Goal: Information Seeking & Learning: Learn about a topic

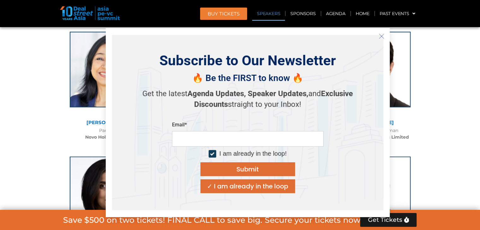
scroll to position [1687, 0]
click at [380, 36] on icon "Close" at bounding box center [381, 36] width 6 height 6
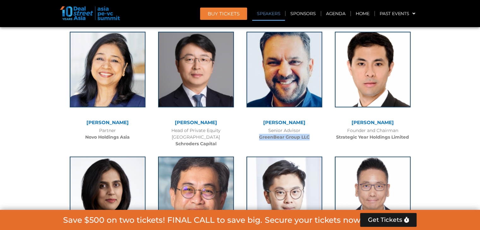
drag, startPoint x: 259, startPoint y: 128, endPoint x: 312, endPoint y: 132, distance: 53.1
click at [312, 132] on div "Senior Advisor GreenBear Group LLC" at bounding box center [284, 133] width 82 height 13
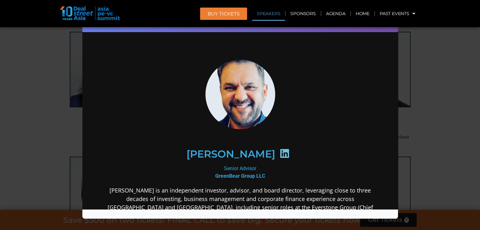
scroll to position [0, 0]
click at [415, 43] on div "Speaker Profile ×" at bounding box center [240, 115] width 480 height 230
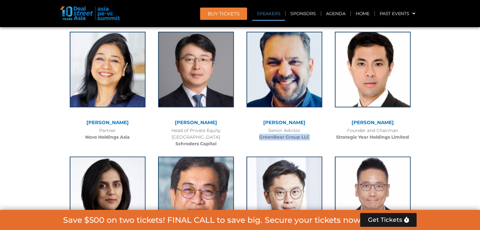
drag, startPoint x: 259, startPoint y: 130, endPoint x: 311, endPoint y: 128, distance: 51.4
click at [311, 128] on div "Senior Advisor GreenBear Group LLC" at bounding box center [284, 133] width 82 height 13
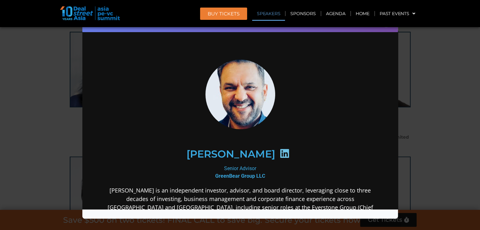
click at [443, 62] on div "Speaker Profile ×" at bounding box center [240, 115] width 480 height 230
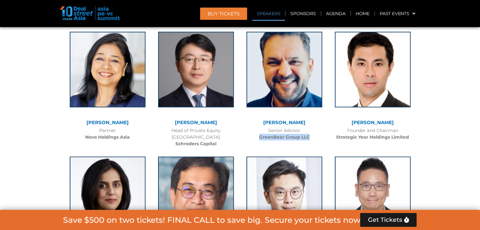
drag, startPoint x: 311, startPoint y: 130, endPoint x: 259, endPoint y: 127, distance: 52.1
click at [259, 127] on div "Senior Advisor GreenBear Group LLC" at bounding box center [284, 133] width 82 height 13
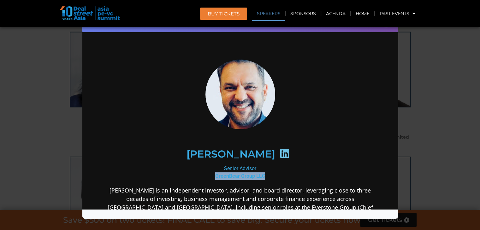
drag, startPoint x: 213, startPoint y: 176, endPoint x: 267, endPoint y: 175, distance: 54.3
click at [267, 175] on div "Senior Advisor GreenBear Group LLC" at bounding box center [239, 172] width 273 height 15
copy b "GreenBear Group LLC"
click at [428, 87] on div "Speaker Profile ×" at bounding box center [240, 115] width 480 height 230
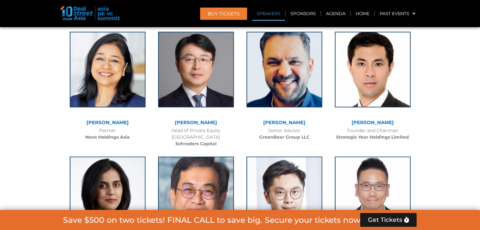
scroll to position [2172, 0]
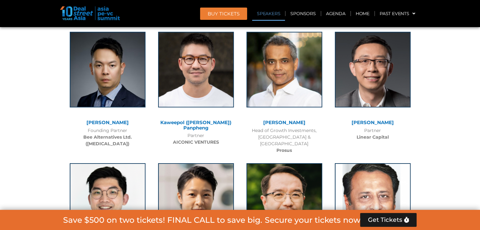
click at [228, 120] on link "Kaweepol ([PERSON_NAME]) Panpheng" at bounding box center [195, 125] width 71 height 11
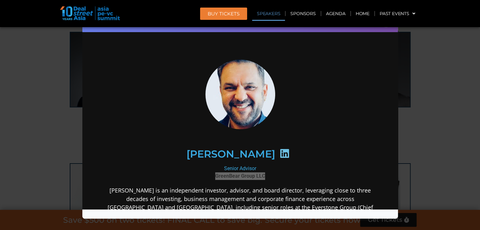
click at [471, 114] on div "Speaker Profile ×" at bounding box center [240, 115] width 480 height 230
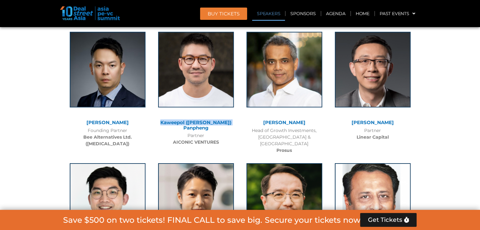
drag, startPoint x: 231, startPoint y: 115, endPoint x: 155, endPoint y: 114, distance: 75.7
click at [155, 120] on div "Kaweepol ([PERSON_NAME]) Panpheng" at bounding box center [196, 125] width 82 height 10
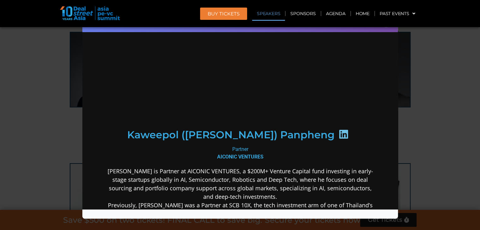
scroll to position [0, 0]
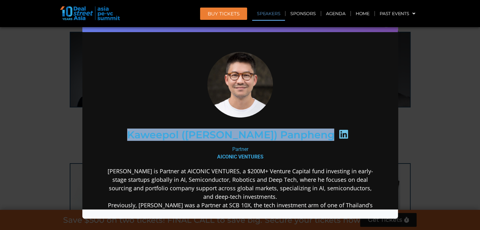
drag, startPoint x: 162, startPoint y: 134, endPoint x: 302, endPoint y: 136, distance: 140.4
click at [302, 136] on div "Kaweepol ([PERSON_NAME]) Panpheng" at bounding box center [239, 134] width 245 height 32
copy div "Kaweepol ([PERSON_NAME]) Panpheng"
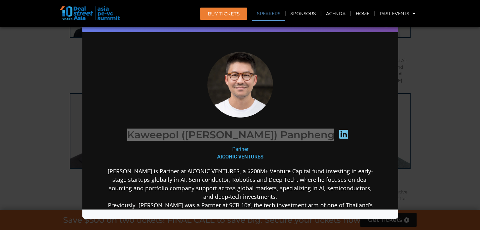
click at [444, 93] on div "Speaker Profile ×" at bounding box center [240, 115] width 480 height 230
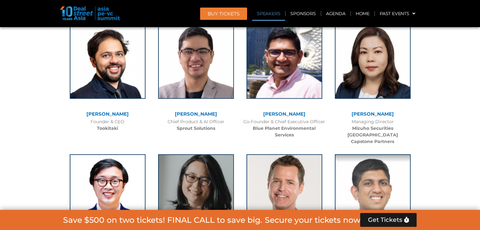
scroll to position [3724, 0]
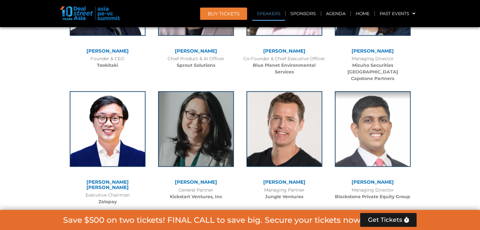
click at [102, 179] on link "[PERSON_NAME] [PERSON_NAME]" at bounding box center [107, 184] width 42 height 11
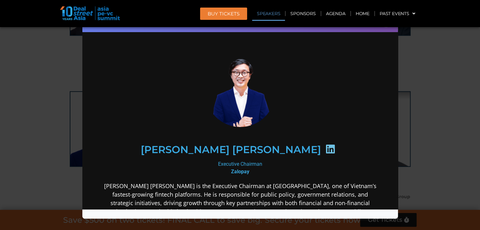
scroll to position [0, 0]
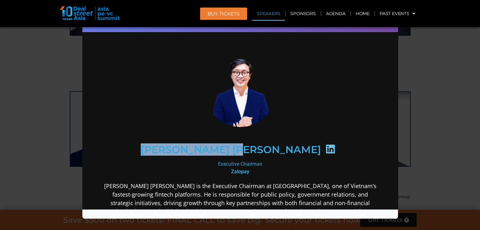
drag, startPoint x: 178, startPoint y: 151, endPoint x: 276, endPoint y: 152, distance: 98.1
click at [276, 152] on div "[PERSON_NAME] [PERSON_NAME]" at bounding box center [239, 149] width 245 height 32
copy h2 "[PERSON_NAME] [PERSON_NAME]"
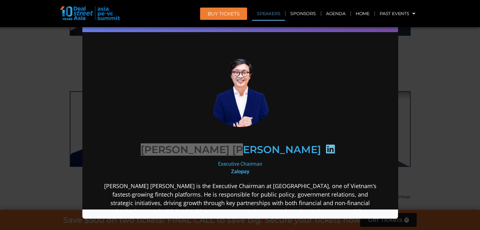
click at [462, 149] on div "Speaker Profile ×" at bounding box center [240, 115] width 480 height 230
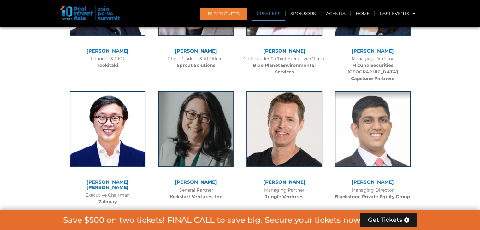
click at [118, 192] on div "Executive Chairman [PERSON_NAME]" at bounding box center [108, 198] width 82 height 13
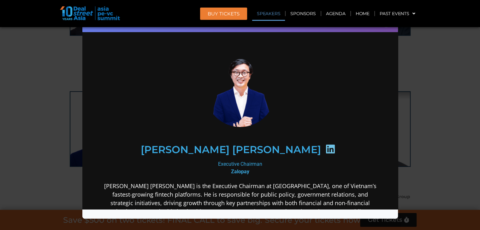
drag, startPoint x: 209, startPoint y: 162, endPoint x: 265, endPoint y: 162, distance: 55.8
click at [265, 162] on div "Executive Chairman [PERSON_NAME]" at bounding box center [239, 167] width 273 height 15
copy div "Executive Chairman"
drag, startPoint x: 226, startPoint y: 170, endPoint x: 260, endPoint y: 173, distance: 33.6
click at [260, 173] on div "Executive Chairman [PERSON_NAME]" at bounding box center [239, 167] width 273 height 15
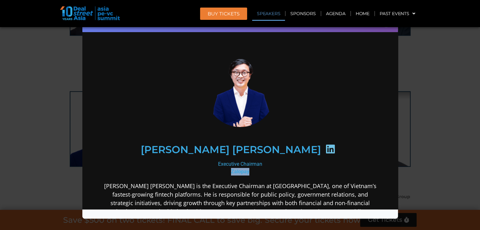
copy b "Zalopay"
click at [404, 141] on div "Speaker Profile ×" at bounding box center [240, 115] width 480 height 230
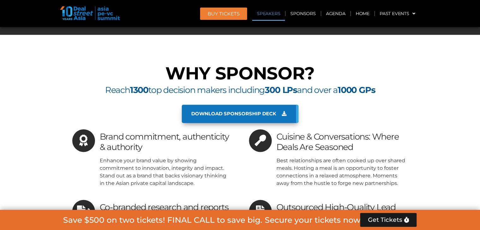
scroll to position [2422, 0]
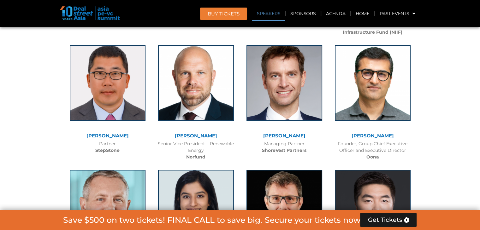
drag, startPoint x: 158, startPoint y: 123, endPoint x: 212, endPoint y: 132, distance: 54.3
click at [212, 141] on div "Senior Vice President – Renewable Energy Norfund" at bounding box center [196, 151] width 82 height 20
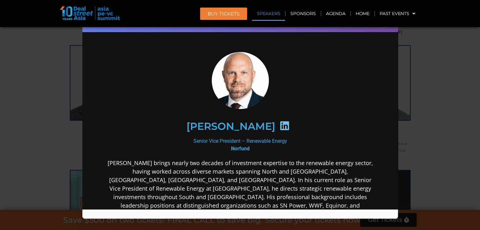
scroll to position [0, 0]
drag, startPoint x: 190, startPoint y: 141, endPoint x: 288, endPoint y: 139, distance: 98.4
click at [288, 139] on div "Senior Vice President – Renewable Energy Norfund" at bounding box center [239, 144] width 273 height 15
copy div "Senior Vice President – Renewable Energy"
drag, startPoint x: 257, startPoint y: 149, endPoint x: 227, endPoint y: 146, distance: 29.9
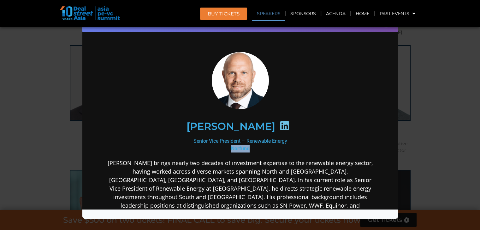
click at [227, 146] on div "Senior Vice President – Renewable Energy Norfund" at bounding box center [239, 144] width 273 height 15
copy b "Norfund"
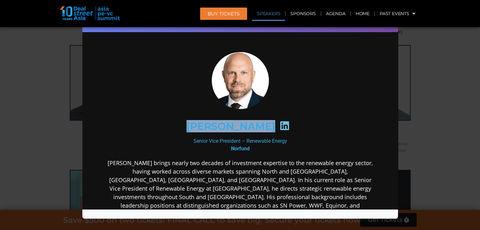
drag, startPoint x: 191, startPoint y: 124, endPoint x: 263, endPoint y: 129, distance: 72.4
click at [263, 129] on div "[PERSON_NAME]" at bounding box center [239, 126] width 245 height 32
copy div "[PERSON_NAME]"
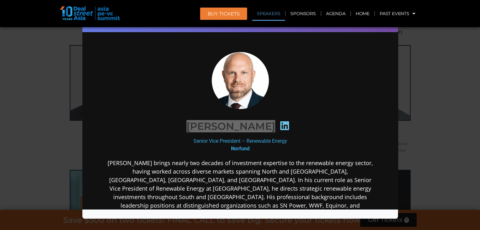
click at [59, 69] on div "Speaker Profile ×" at bounding box center [240, 115] width 480 height 230
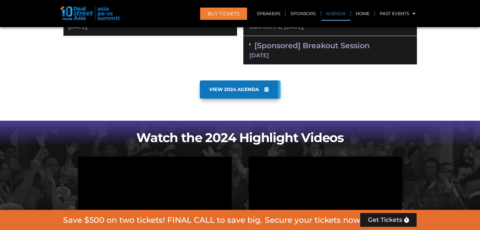
scroll to position [391, 0]
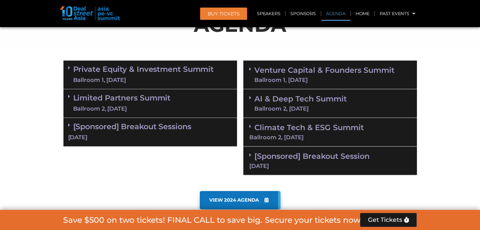
click at [145, 105] on div "Ballroom 2, [DATE]" at bounding box center [121, 109] width 97 height 8
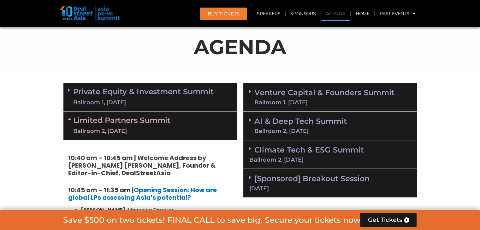
scroll to position [400, 0]
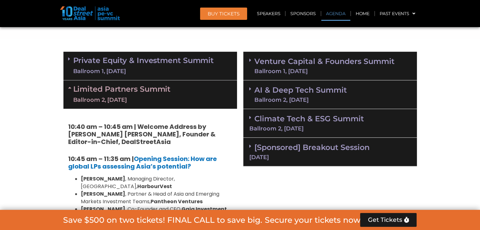
click at [279, 116] on link "Climate Tech & ESG Summit Ballroom 2, [DATE]" at bounding box center [329, 122] width 161 height 17
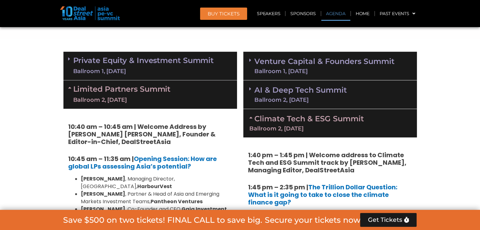
click at [261, 88] on link "AI & Deep Tech Summit Ballroom 2, [DATE]" at bounding box center [300, 94] width 92 height 16
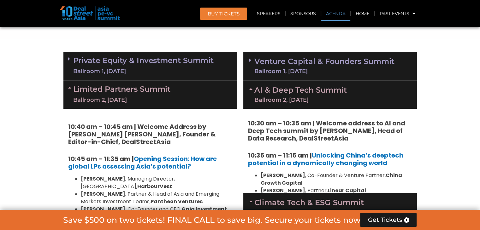
click at [259, 62] on link "Venture Capital & Founders​ Summit Ballroom 1, [DATE]" at bounding box center [324, 66] width 140 height 16
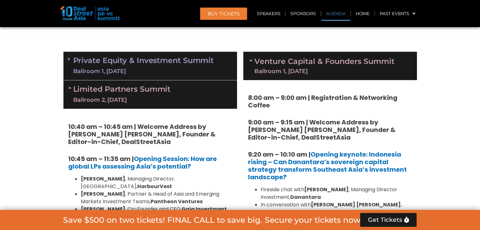
click at [140, 64] on link "Private Equity & Investment Summit Ballroom 1, [DATE]" at bounding box center [143, 65] width 141 height 19
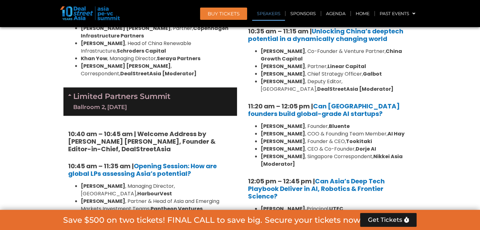
scroll to position [1450, 0]
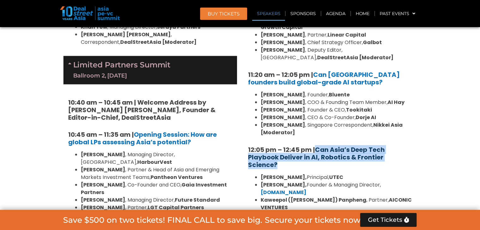
drag, startPoint x: 308, startPoint y: 119, endPoint x: 318, endPoint y: 103, distance: 18.1
click at [318, 146] on h5 "12:05 pm – 12:45 pm | Can Asia’s Deep Tech Playbook Deliver in AI, Robotics & F…" at bounding box center [330, 157] width 164 height 23
copy link "Can Asia’s Deep Tech Playbook Deliver in AI, Robotics & Frontier Science?"
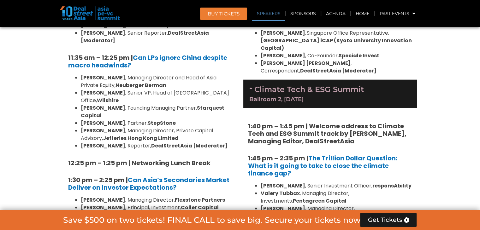
scroll to position [1617, 0]
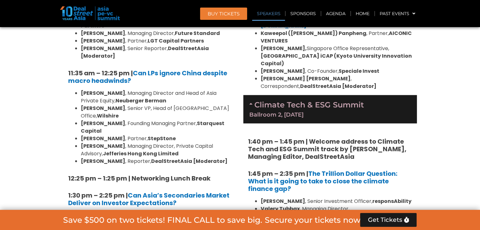
drag, startPoint x: 261, startPoint y: 176, endPoint x: 294, endPoint y: 176, distance: 33.1
copy li "[PERSON_NAME] ,"
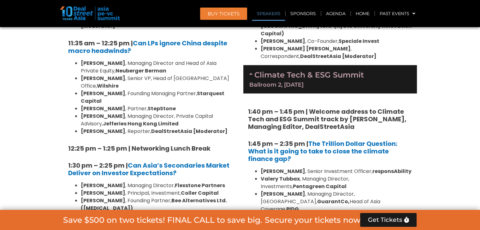
scroll to position [1648, 0]
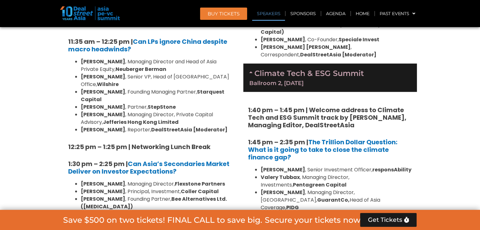
drag, startPoint x: 296, startPoint y: 146, endPoint x: 297, endPoint y: 152, distance: 6.0
click at [297, 212] on li "[PERSON_NAME] , Senior Vice President – Renewable Energy, Norfund" at bounding box center [336, 219] width 151 height 15
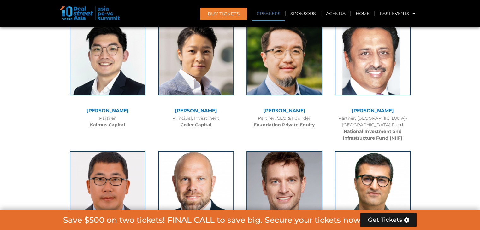
scroll to position [1680, 0]
